Goal: Task Accomplishment & Management: Use online tool/utility

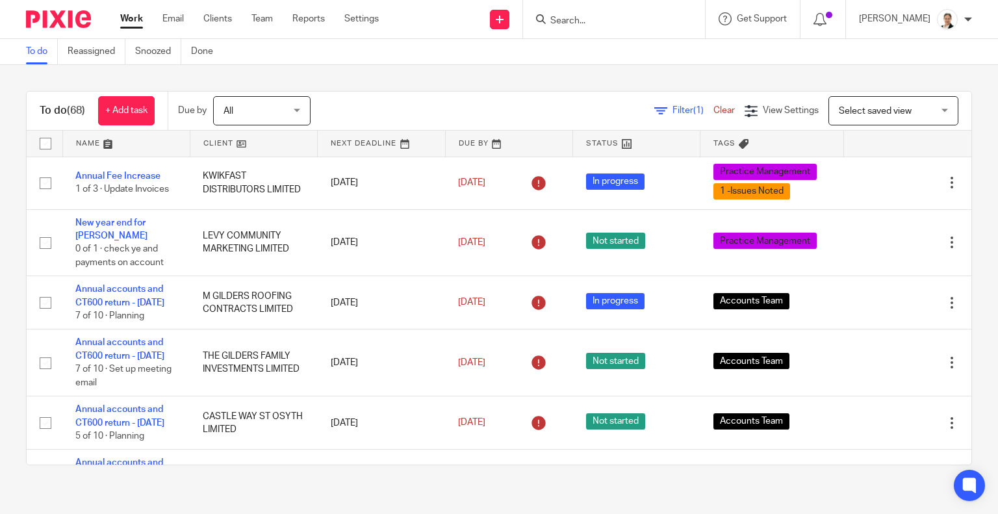
click at [600, 21] on input "Search" at bounding box center [607, 22] width 117 height 12
click at [672, 106] on span "Filter (1)" at bounding box center [692, 110] width 41 height 9
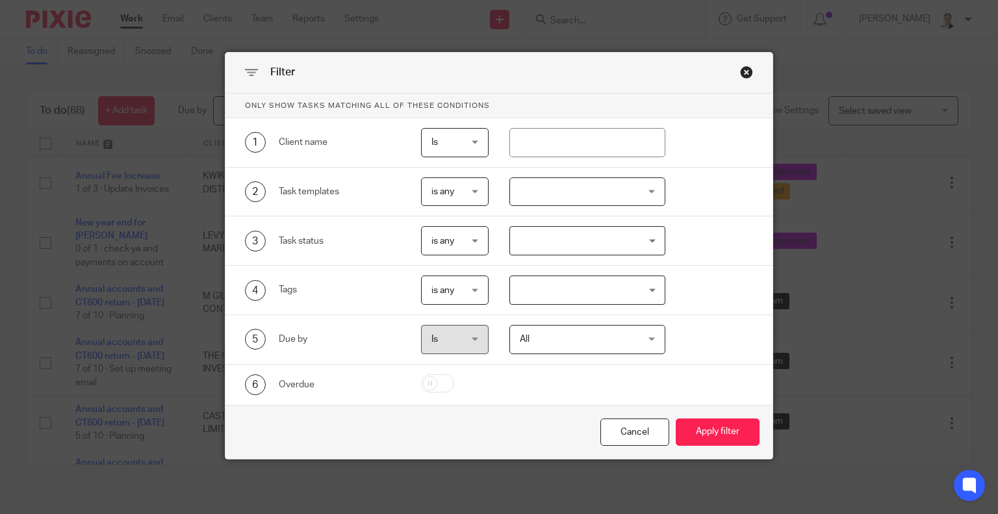
click at [548, 186] on div at bounding box center [587, 191] width 156 height 29
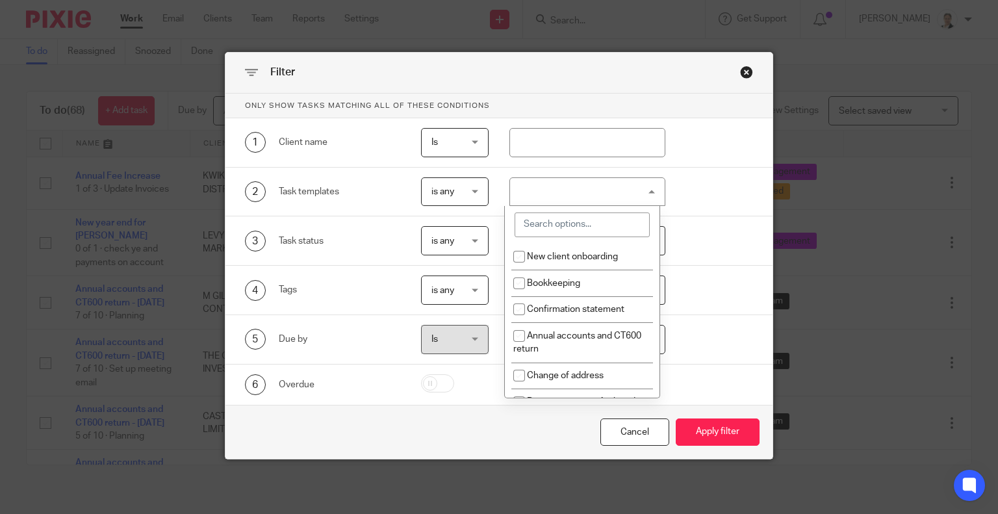
click at [550, 223] on input "search" at bounding box center [581, 224] width 135 height 25
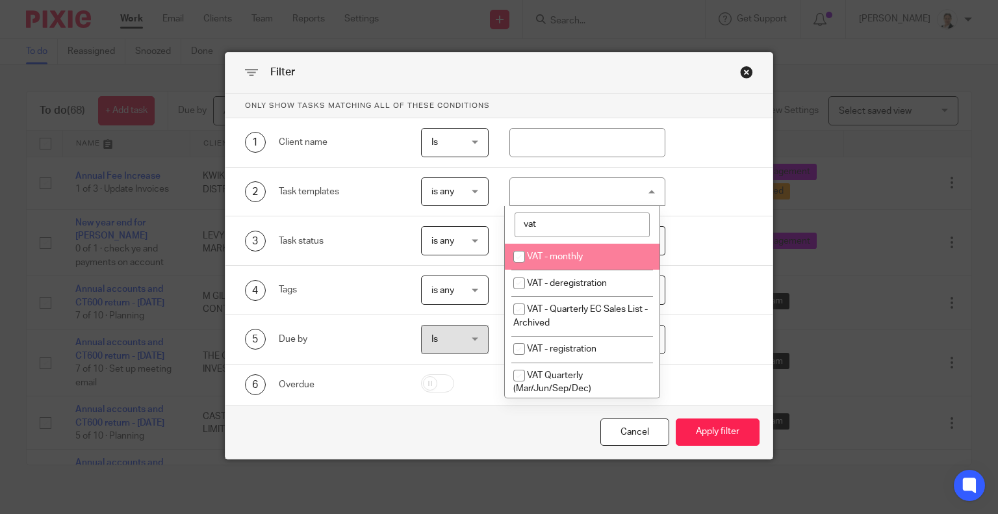
type input "vat"
click at [572, 252] on span "VAT - monthly" at bounding box center [555, 256] width 56 height 9
checkbox input "true"
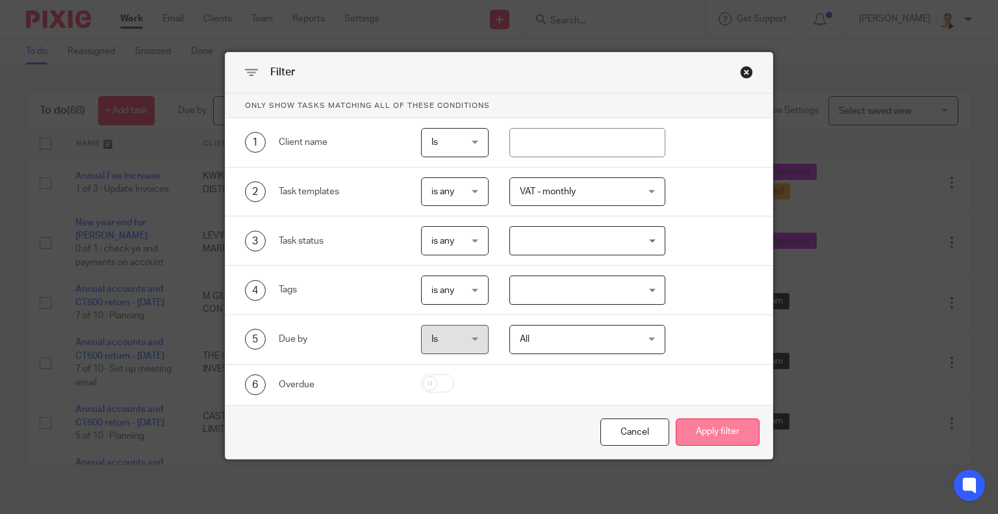
click at [729, 431] on button "Apply filter" at bounding box center [718, 432] width 84 height 28
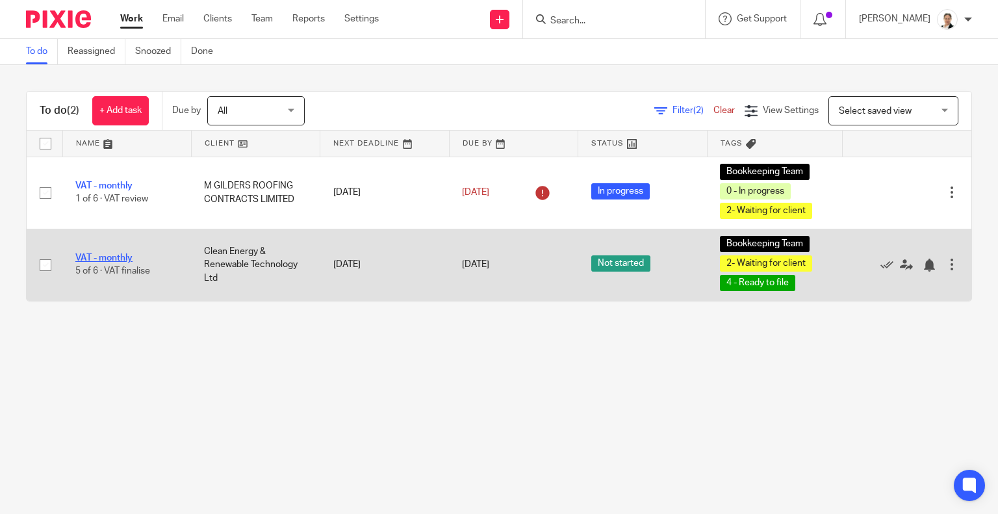
click at [109, 254] on link "VAT - monthly" at bounding box center [103, 257] width 57 height 9
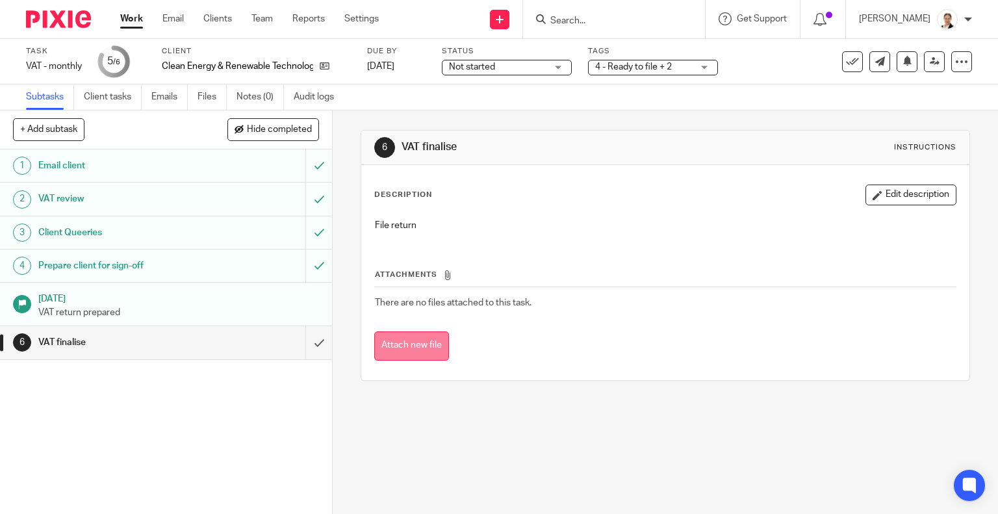
click at [404, 351] on button "Attach new file" at bounding box center [411, 345] width 75 height 29
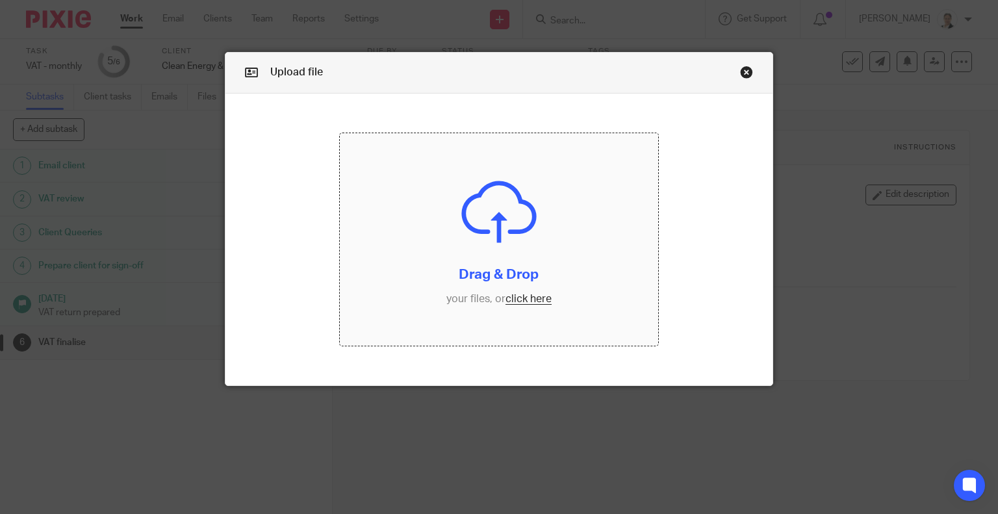
click at [538, 305] on input "file" at bounding box center [499, 239] width 318 height 212
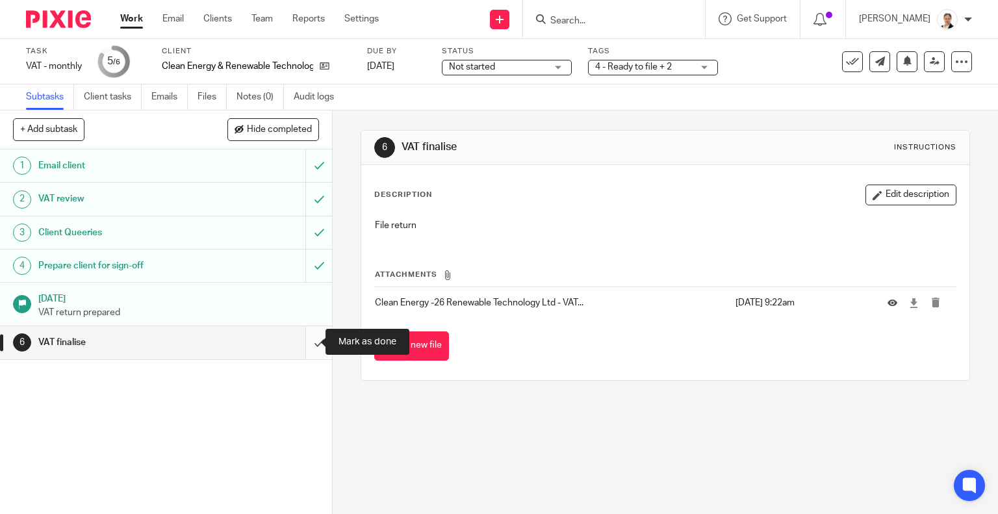
click at [300, 340] on input "submit" at bounding box center [166, 342] width 332 height 32
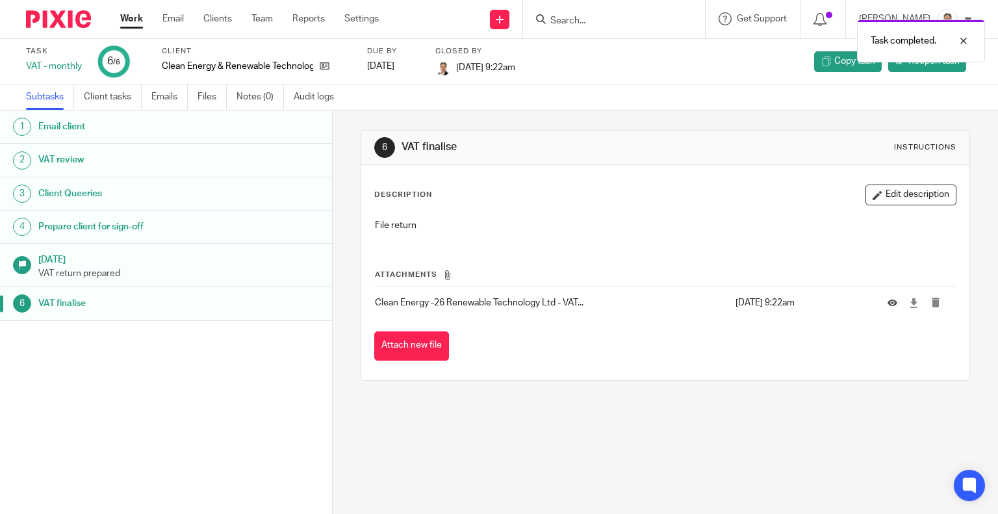
click at [138, 18] on link "Work" at bounding box center [131, 18] width 23 height 13
